Goal: Navigation & Orientation: Find specific page/section

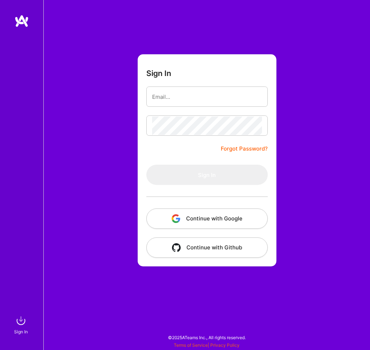
type input "[EMAIL_ADDRESS][PERSON_NAME][DOMAIN_NAME]"
click at [198, 94] on input "[EMAIL_ADDRESS][PERSON_NAME][DOMAIN_NAME]" at bounding box center [207, 97] width 110 height 18
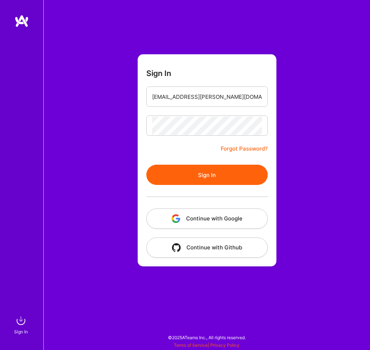
click at [202, 174] on button "Sign In" at bounding box center [206, 175] width 121 height 20
